Goal: Use online tool/utility

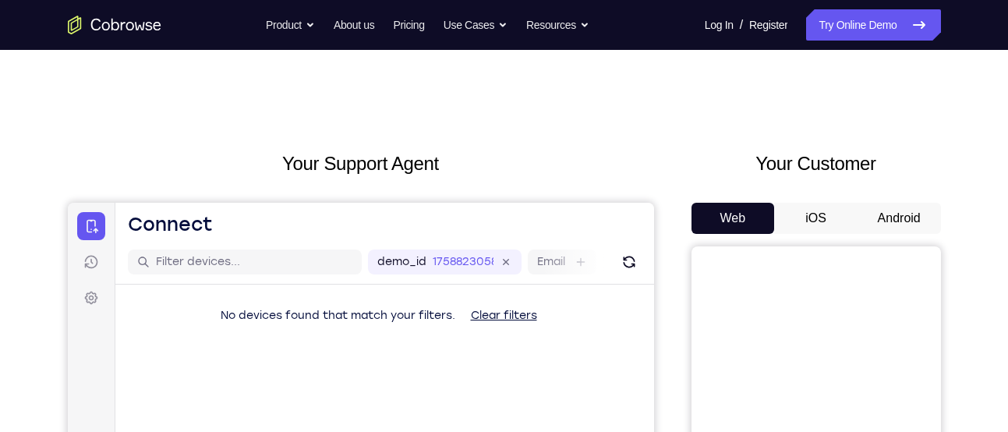
click at [886, 204] on button "Android" at bounding box center [899, 218] width 83 height 31
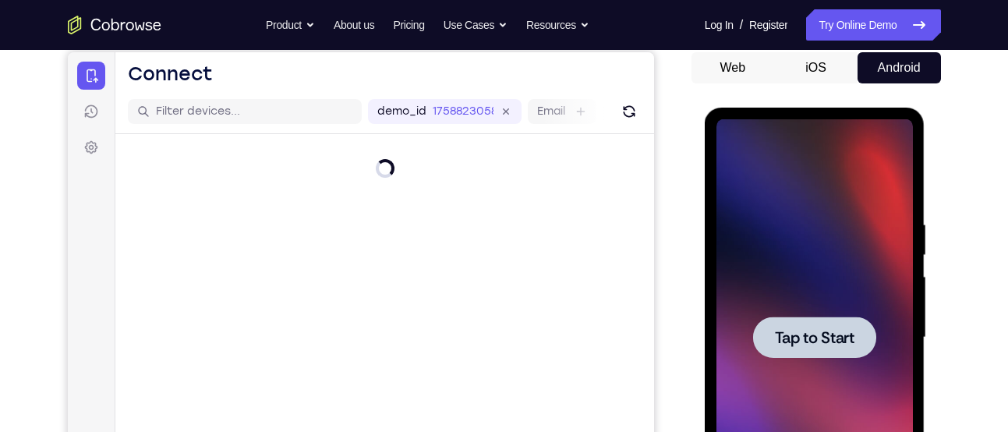
scroll to position [179, 0]
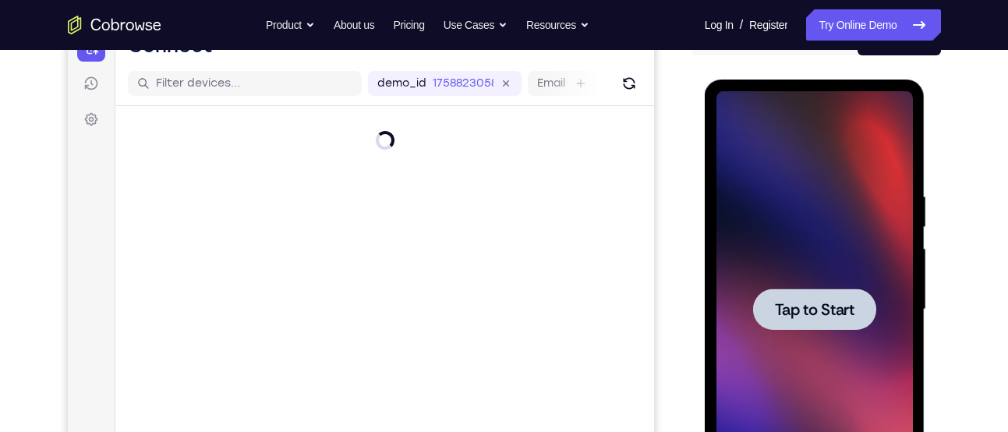
click at [812, 302] on span "Tap to Start" at bounding box center [815, 310] width 80 height 16
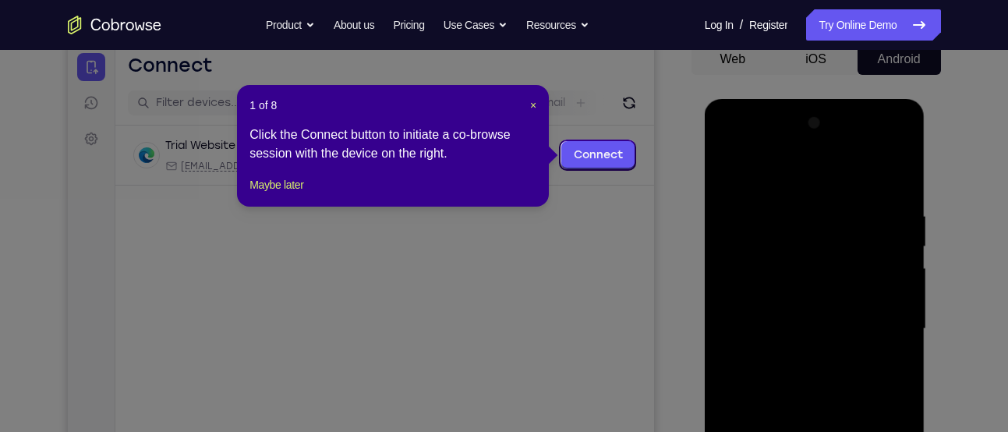
scroll to position [157, 0]
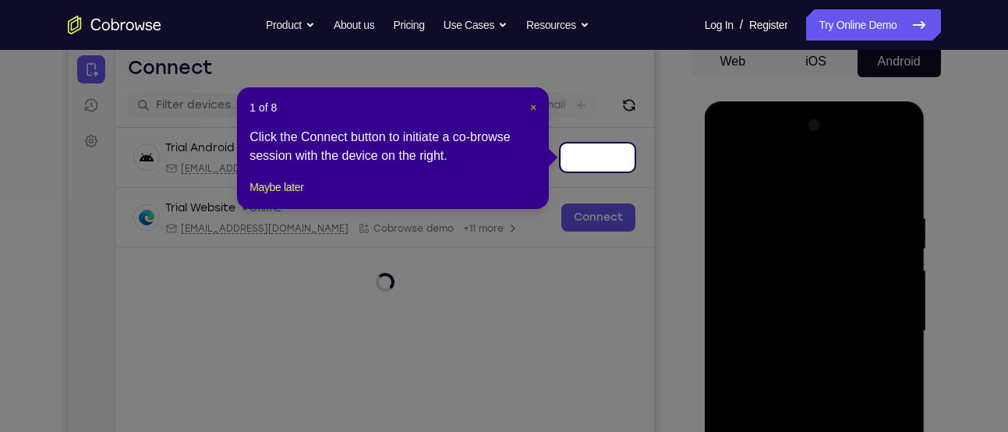
click at [533, 106] on span "×" at bounding box center [533, 107] width 6 height 12
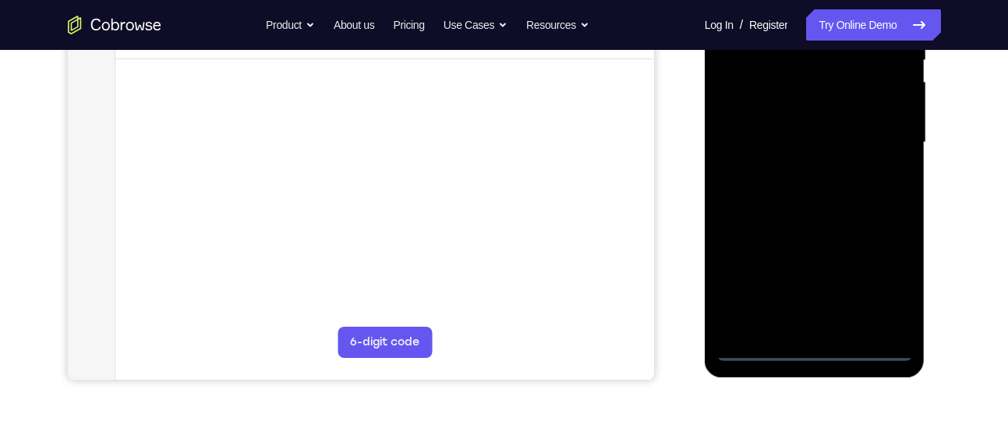
scroll to position [366, 0]
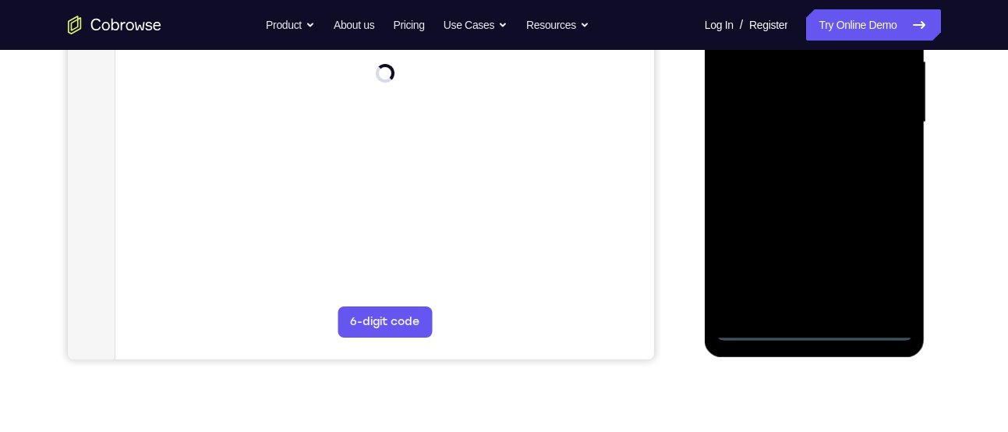
click at [814, 326] on div at bounding box center [814, 122] width 196 height 437
click at [880, 271] on div at bounding box center [814, 122] width 196 height 437
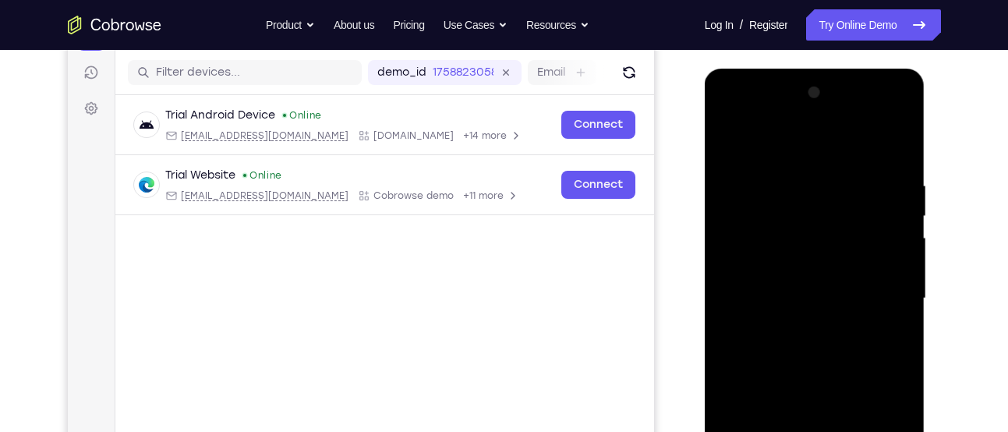
scroll to position [189, 0]
click at [802, 143] on div at bounding box center [814, 299] width 196 height 437
click at [876, 287] on div at bounding box center [814, 299] width 196 height 437
click at [893, 288] on div at bounding box center [814, 299] width 196 height 437
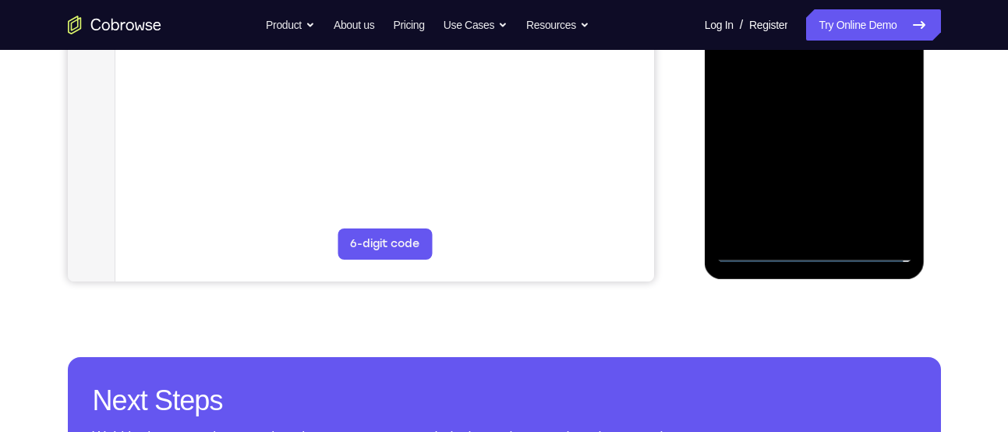
scroll to position [444, 0]
click at [794, 229] on div at bounding box center [814, 43] width 196 height 437
click at [794, 225] on div at bounding box center [814, 43] width 196 height 437
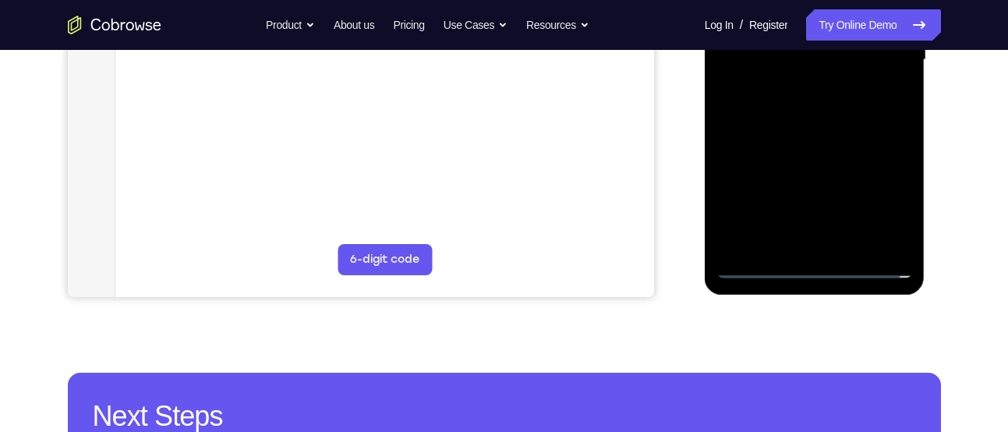
scroll to position [426, 0]
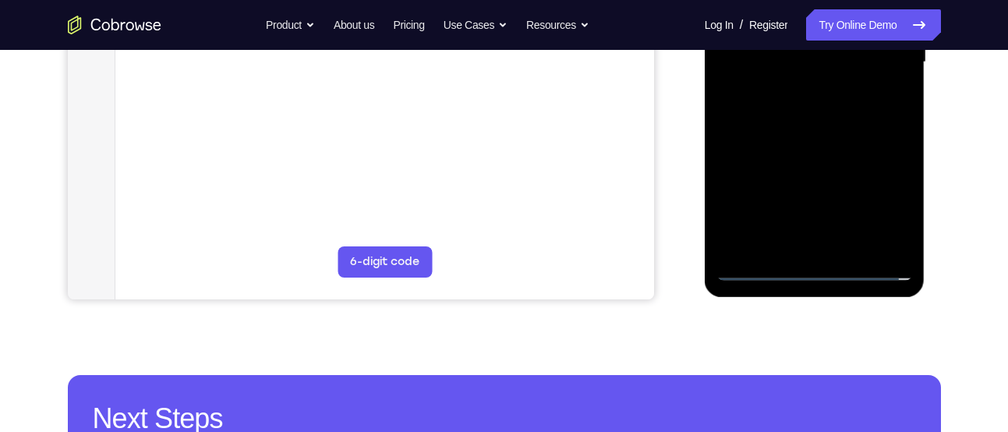
click at [795, 242] on div at bounding box center [814, 62] width 196 height 437
click at [791, 244] on div at bounding box center [814, 62] width 196 height 437
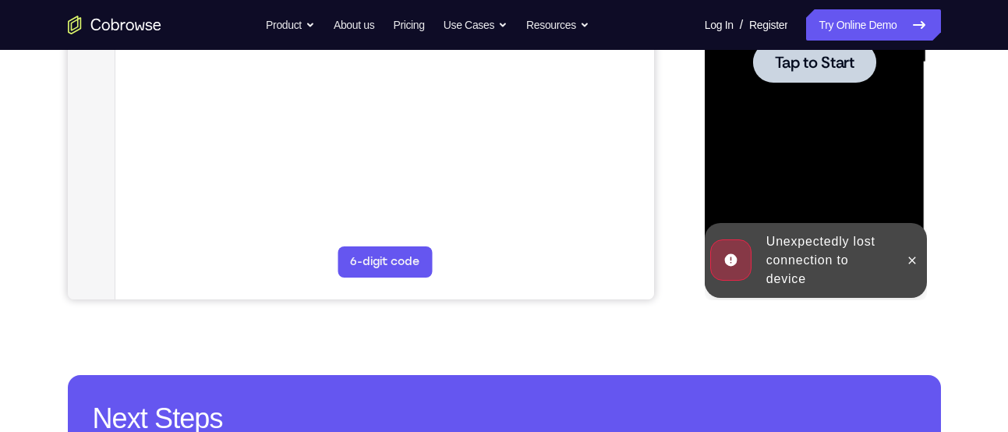
scroll to position [394, 0]
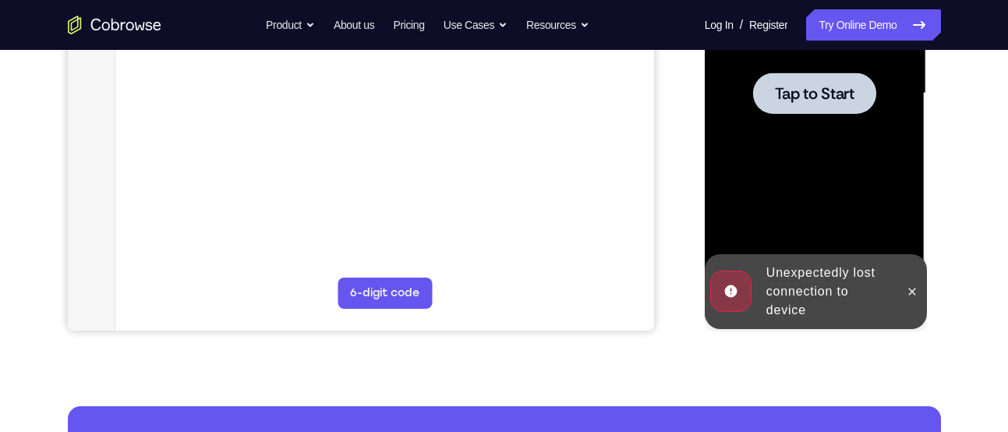
click at [814, 74] on div at bounding box center [814, 93] width 123 height 41
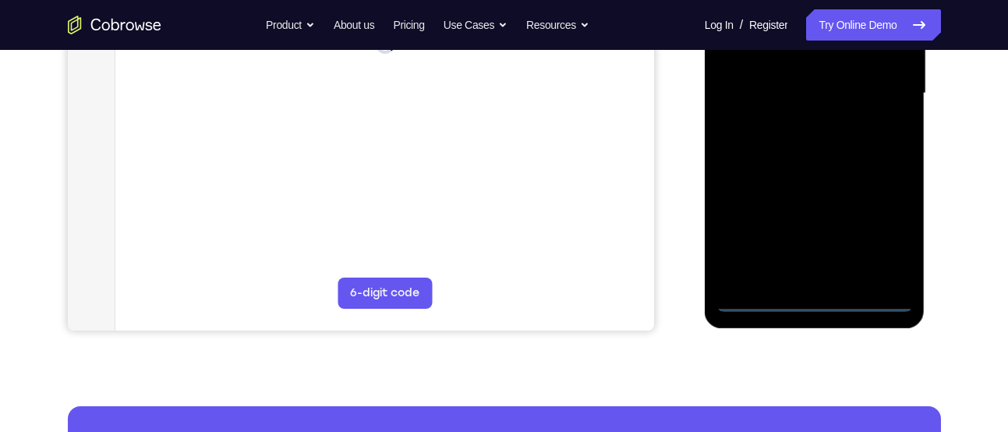
click at [814, 295] on div at bounding box center [814, 93] width 196 height 437
click at [882, 231] on div at bounding box center [814, 93] width 196 height 437
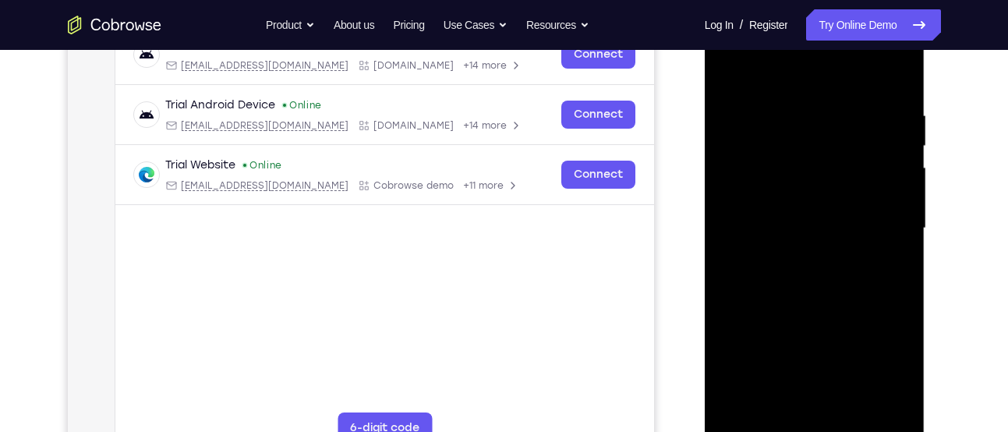
scroll to position [257, 0]
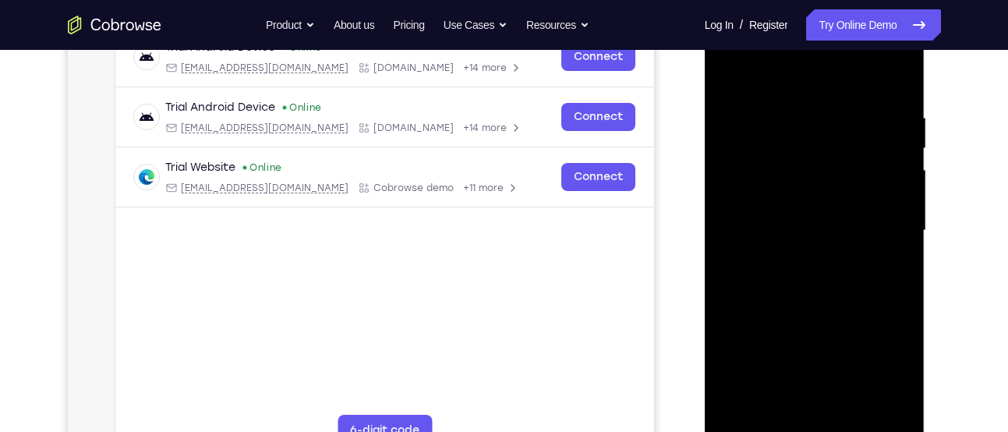
click at [793, 71] on div at bounding box center [814, 230] width 196 height 437
click at [886, 225] on div at bounding box center [814, 230] width 196 height 437
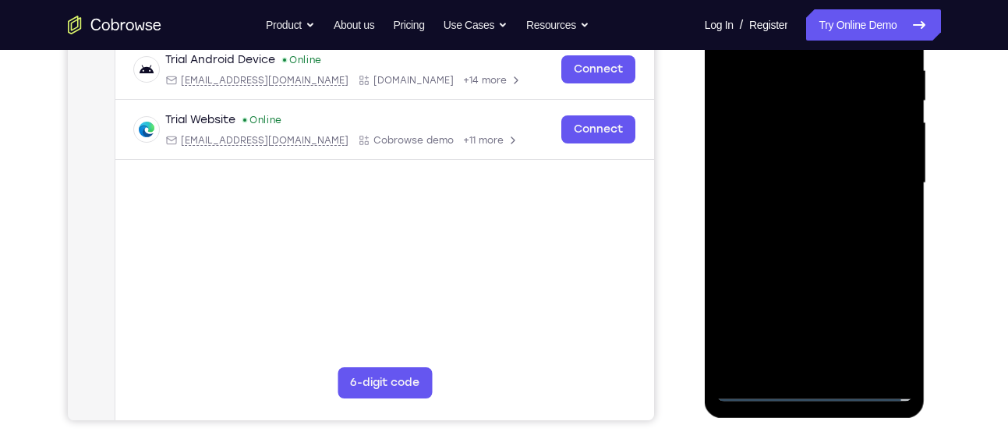
scroll to position [306, 0]
click at [801, 210] on div at bounding box center [814, 182] width 196 height 437
click at [796, 165] on div at bounding box center [814, 182] width 196 height 437
click at [796, 185] on div at bounding box center [814, 182] width 196 height 437
click at [797, 230] on div at bounding box center [814, 182] width 196 height 437
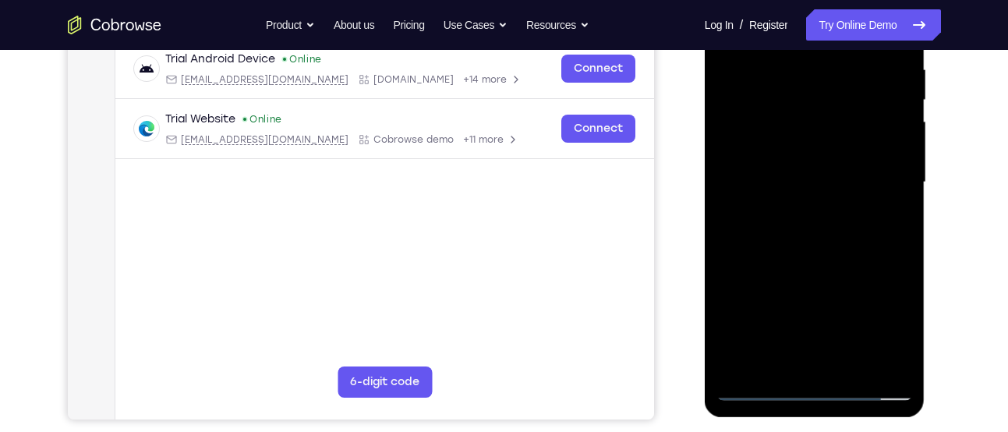
click at [797, 230] on div at bounding box center [814, 182] width 196 height 437
click at [797, 241] on div at bounding box center [814, 182] width 196 height 437
click at [893, 244] on div at bounding box center [814, 182] width 196 height 437
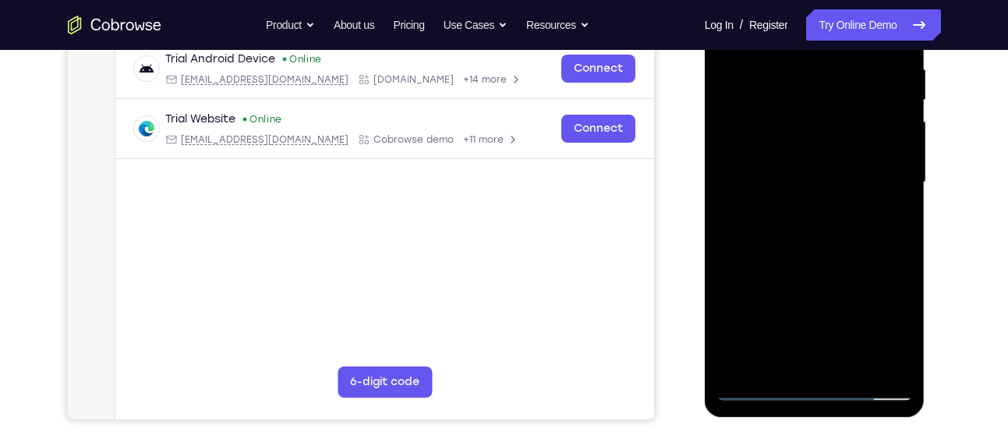
scroll to position [244, 0]
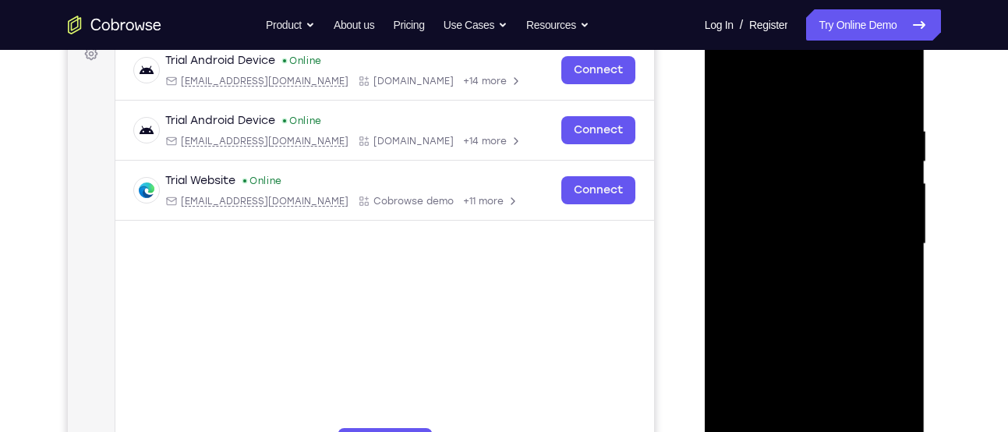
click at [905, 82] on div at bounding box center [814, 244] width 196 height 437
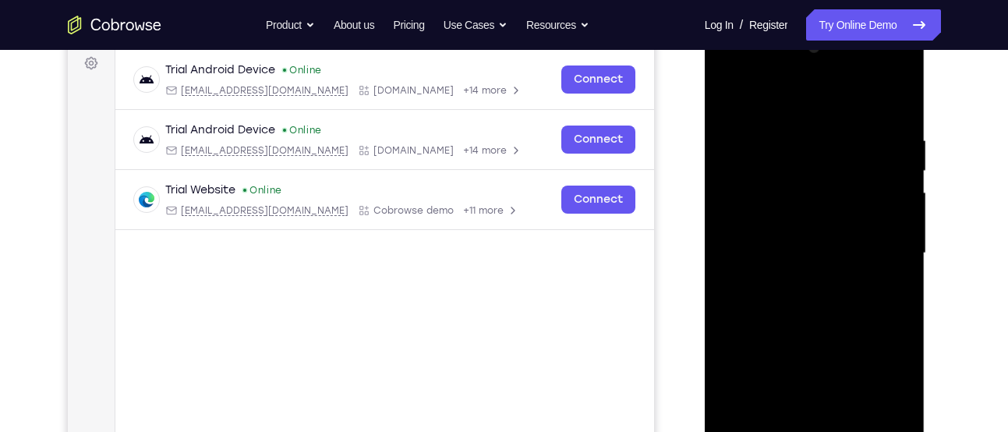
scroll to position [234, 0]
click at [875, 266] on div at bounding box center [814, 254] width 196 height 437
click at [888, 297] on div at bounding box center [814, 254] width 196 height 437
click at [888, 328] on div at bounding box center [814, 254] width 196 height 437
click at [885, 361] on div at bounding box center [814, 254] width 196 height 437
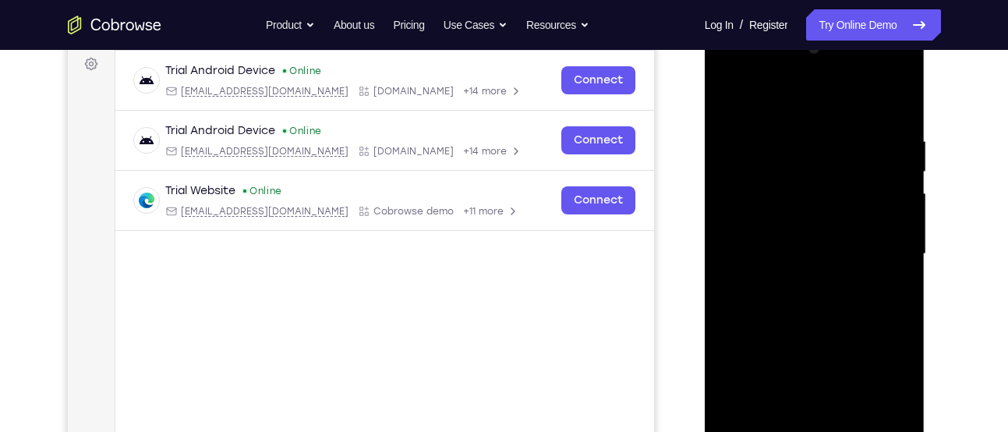
click at [726, 93] on div at bounding box center [814, 254] width 196 height 437
click at [796, 129] on div at bounding box center [814, 254] width 196 height 437
